Goal: Answer question/provide support

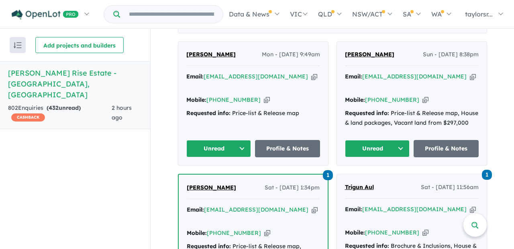
scroll to position [359, 0]
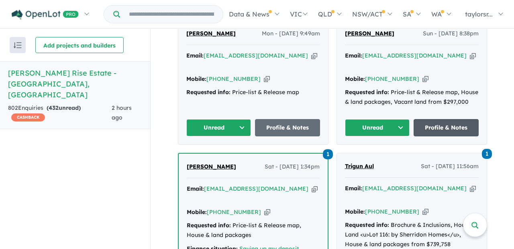
click at [438, 125] on link "Profile & Notes" at bounding box center [446, 127] width 65 height 17
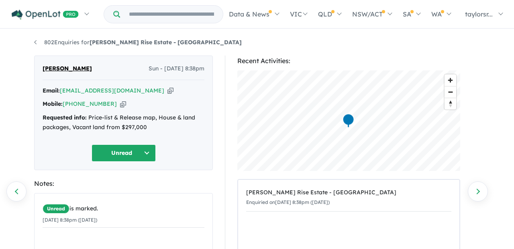
click at [145, 153] on button "Unread" at bounding box center [124, 152] width 64 height 17
click at [183, 132] on div "Email: funky_mushroom18@hotmail.com Copied! Mobile: +61 432 715 182 Copied! Req…" at bounding box center [124, 111] width 162 height 50
click at [146, 151] on button "Unread" at bounding box center [124, 152] width 64 height 17
click at [120, 189] on button "Assigned" at bounding box center [127, 190] width 70 height 18
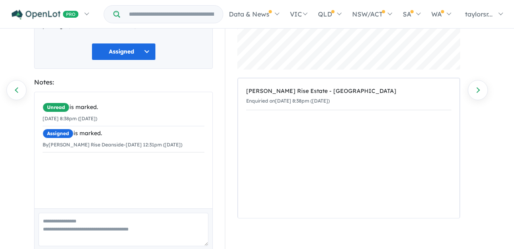
scroll to position [134, 0]
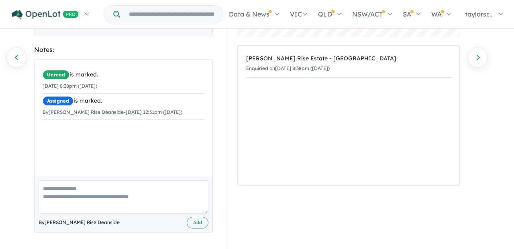
click at [110, 194] on textarea at bounding box center [124, 196] width 170 height 33
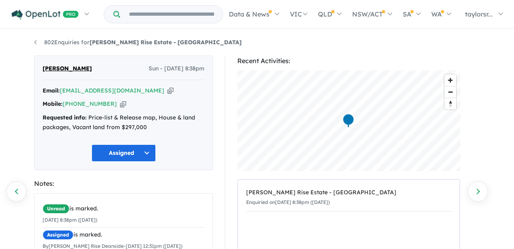
click at [120, 104] on icon "button" at bounding box center [123, 104] width 6 height 8
click at [167, 90] on icon "button" at bounding box center [170, 90] width 6 height 8
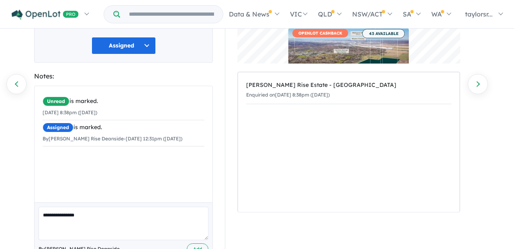
scroll to position [134, 0]
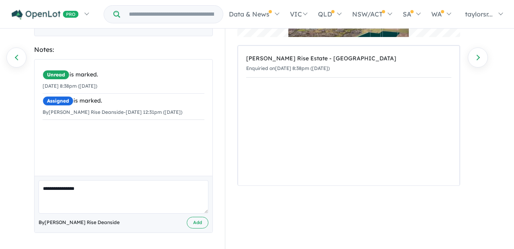
click at [133, 184] on textarea "**********" at bounding box center [124, 196] width 170 height 33
paste textarea "**********"
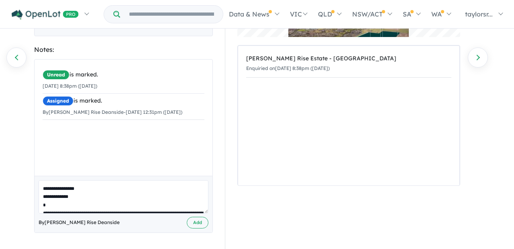
scroll to position [265, 0]
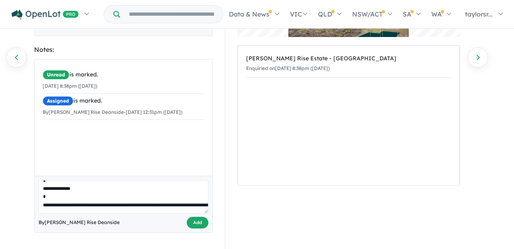
type textarea "**********"
click at [195, 221] on button "Add" at bounding box center [198, 222] width 22 height 12
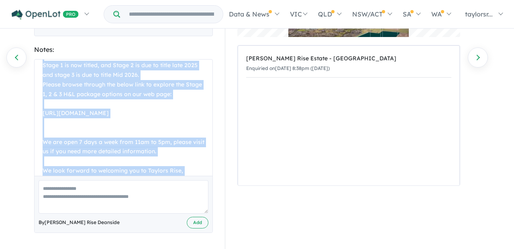
scroll to position [322, 0]
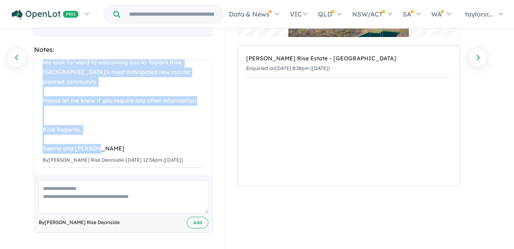
drag, startPoint x: 43, startPoint y: 90, endPoint x: 131, endPoint y: 146, distance: 104.0
copy div "Hello Phuong, Thank you for your OpenLot enquiry regarding the Taylors Rise lan…"
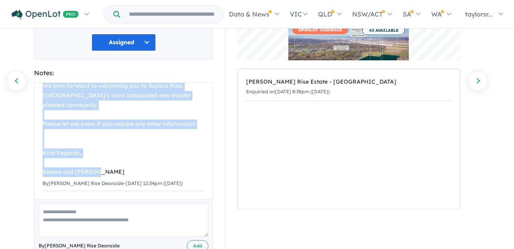
scroll to position [0, 0]
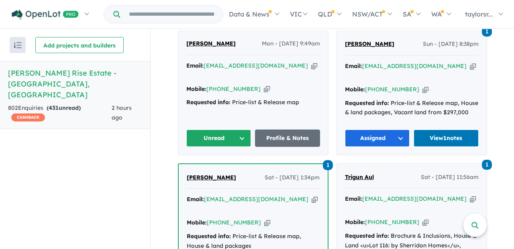
scroll to position [275, 0]
